Goal: Navigation & Orientation: Find specific page/section

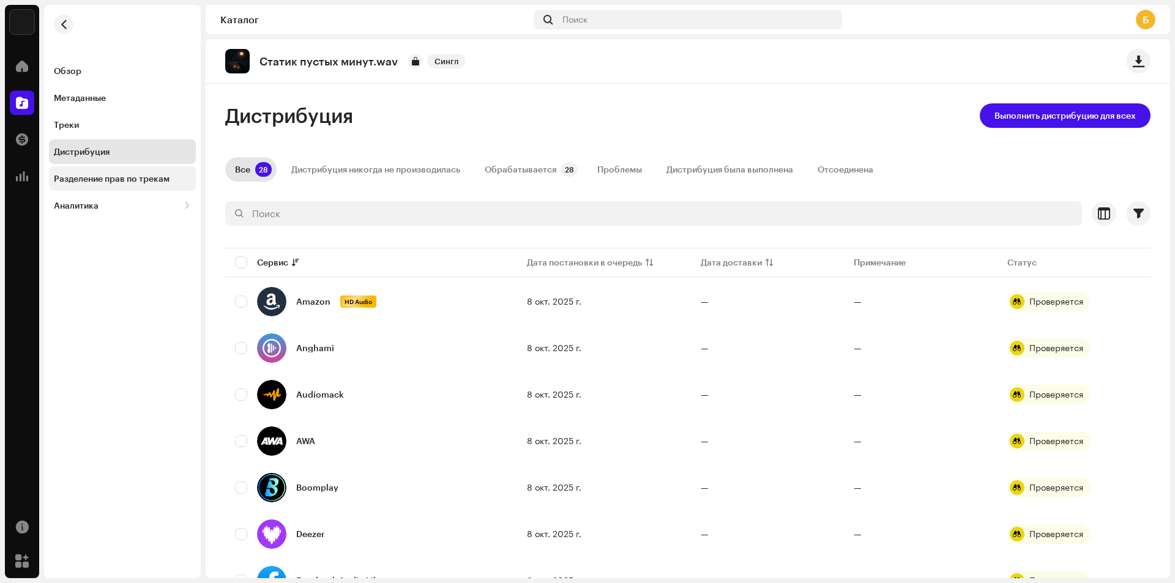
click at [122, 176] on div "Разделение прав по трекам" at bounding box center [112, 179] width 116 height 10
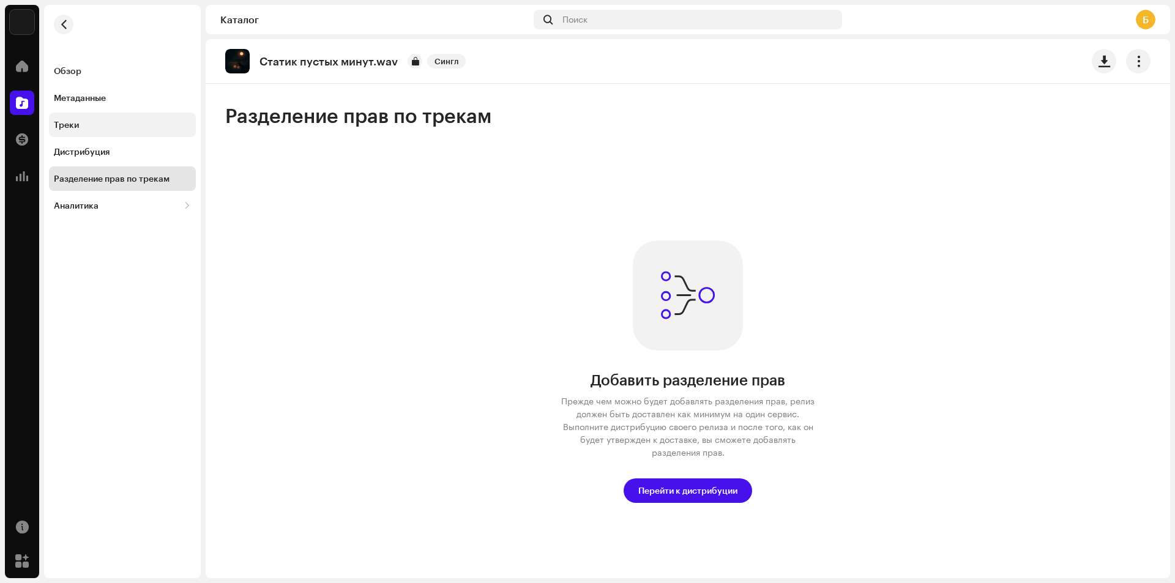
click at [124, 122] on div "Треки" at bounding box center [122, 125] width 137 height 10
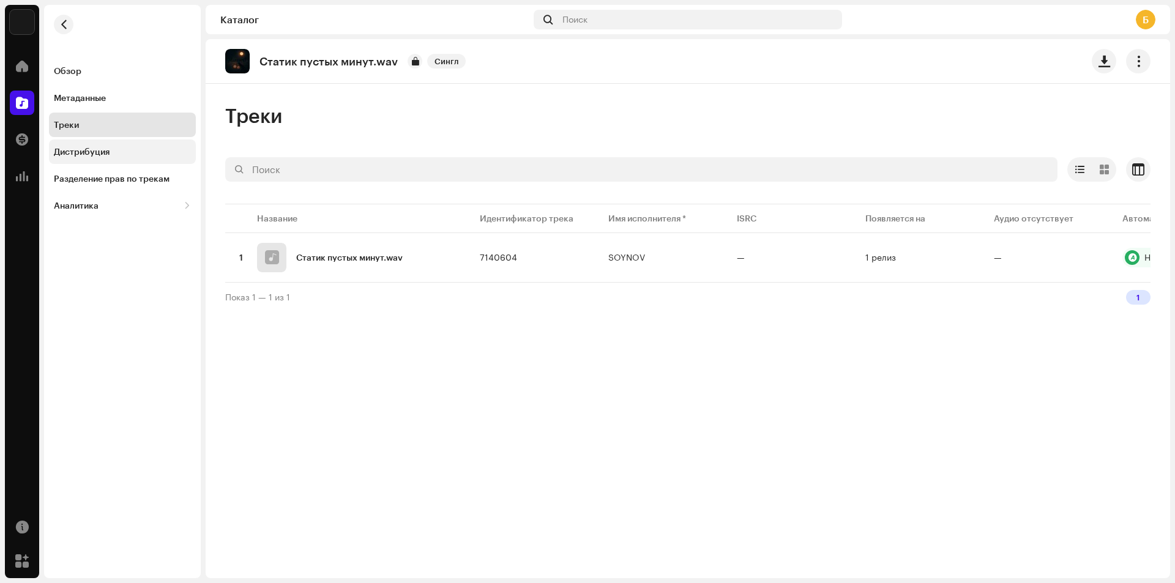
click at [141, 150] on div "Дистрибуция" at bounding box center [122, 152] width 137 height 10
